Goal: Transaction & Acquisition: Subscribe to service/newsletter

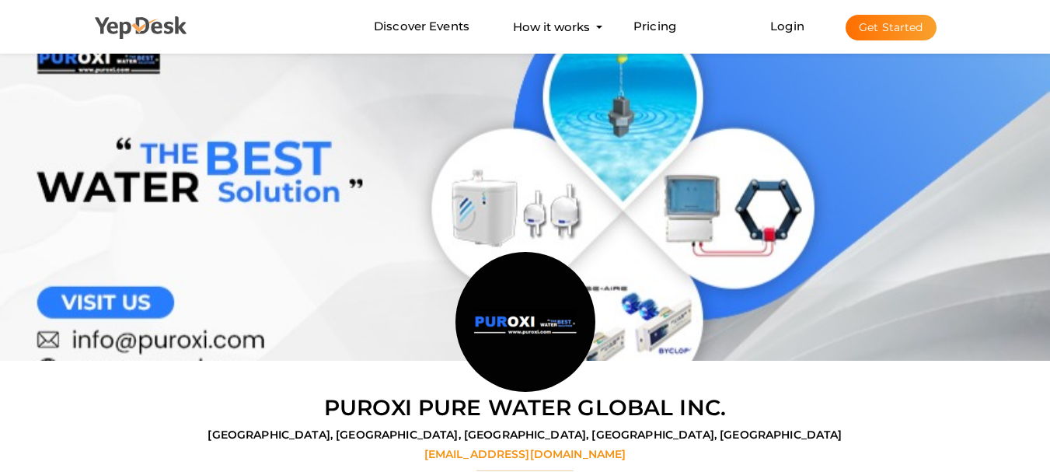
drag, startPoint x: 72, startPoint y: 5, endPoint x: 90, endPoint y: 5, distance: 18.7
click at [72, 5] on div "Discover Events How it works Powerful Registration / Ticketing Start selling yo…" at bounding box center [526, 27] width 910 height 54
click at [774, 31] on link "Login" at bounding box center [788, 26] width 34 height 15
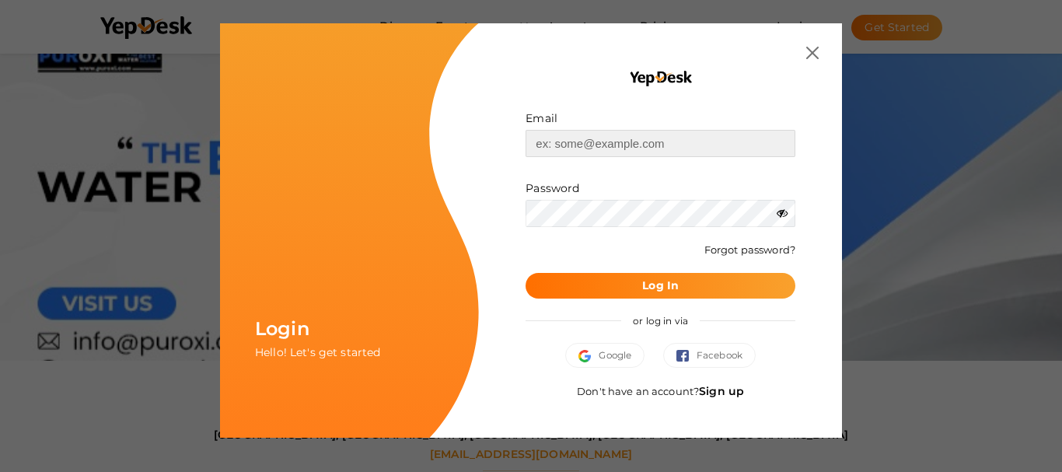
click at [613, 135] on input "text" at bounding box center [661, 143] width 270 height 27
click at [736, 397] on link "Sign up" at bounding box center [721, 391] width 45 height 14
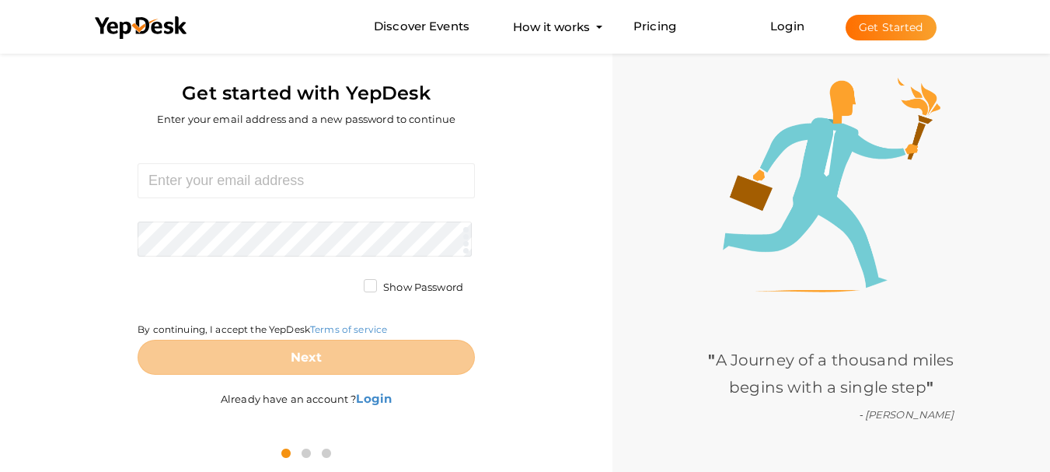
scroll to position [50, 0]
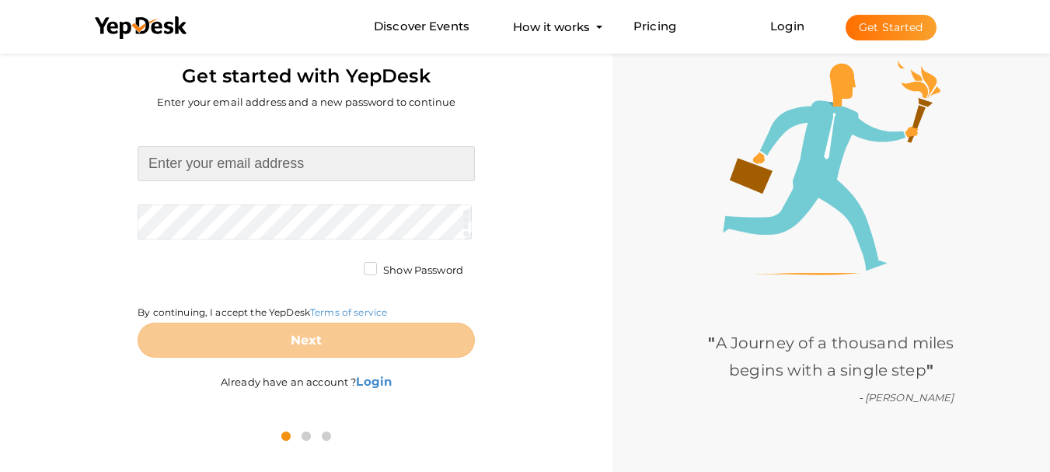
click at [265, 161] on input at bounding box center [306, 163] width 337 height 35
paste input "[URL][DOMAIN_NAME] [URL][DOMAIN_NAME] [URL][DOMAIN_NAME] [URL][DOMAIN_NAME] [UR…"
type input "[URL][DOMAIN_NAME] [URL][DOMAIN_NAME] [URL][DOMAIN_NAME] [URL][DOMAIN_NAME] [UR…"
